Goal: Find specific page/section: Find specific page/section

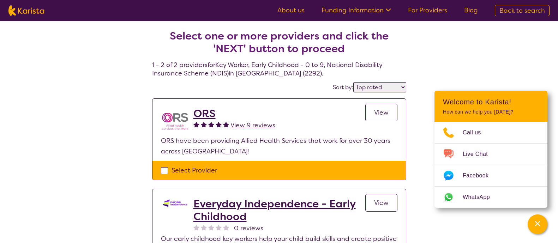
select select "by_score"
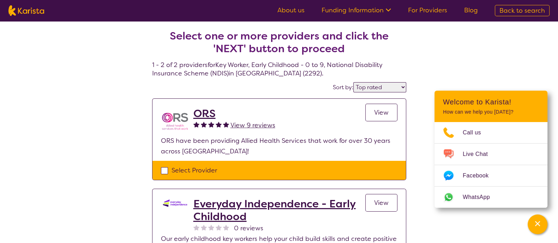
click at [35, 5] on img at bounding box center [26, 10] width 36 height 11
select select "Key Worker"
select select "EC"
select select "NDIS"
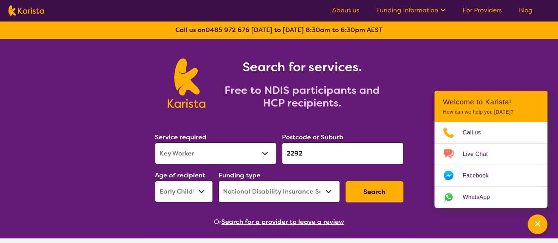
click at [38, 8] on img at bounding box center [26, 10] width 36 height 11
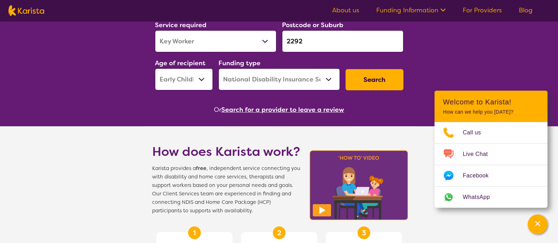
scroll to position [176, 0]
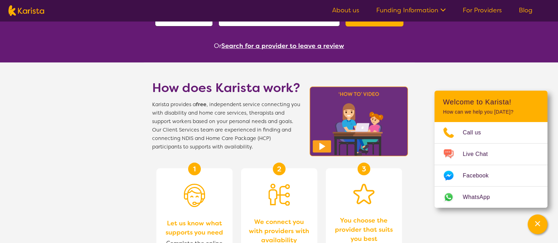
click at [260, 41] on button "Search for a provider to leave a review" at bounding box center [282, 46] width 123 height 11
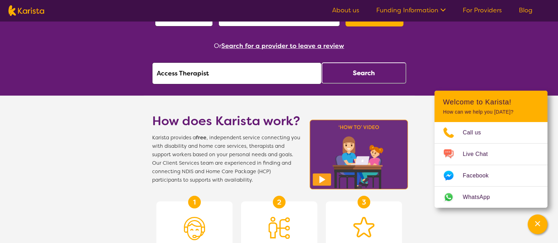
drag, startPoint x: 256, startPoint y: 70, endPoint x: 97, endPoint y: 64, distance: 159.0
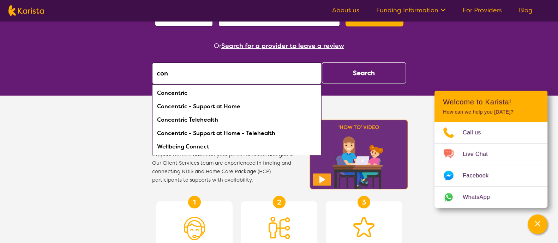
click at [160, 94] on div "Concentric" at bounding box center [237, 93] width 162 height 13
type input "Concentric"
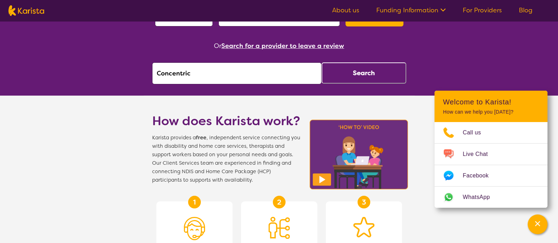
click at [356, 67] on button "Search" at bounding box center [364, 73] width 85 height 21
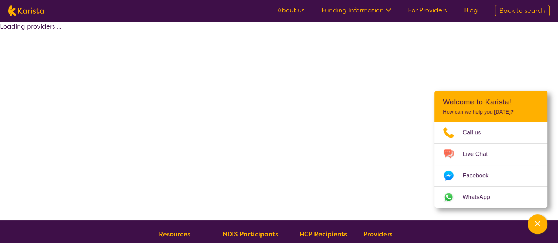
select select "by_score"
